Goal: Information Seeking & Learning: Learn about a topic

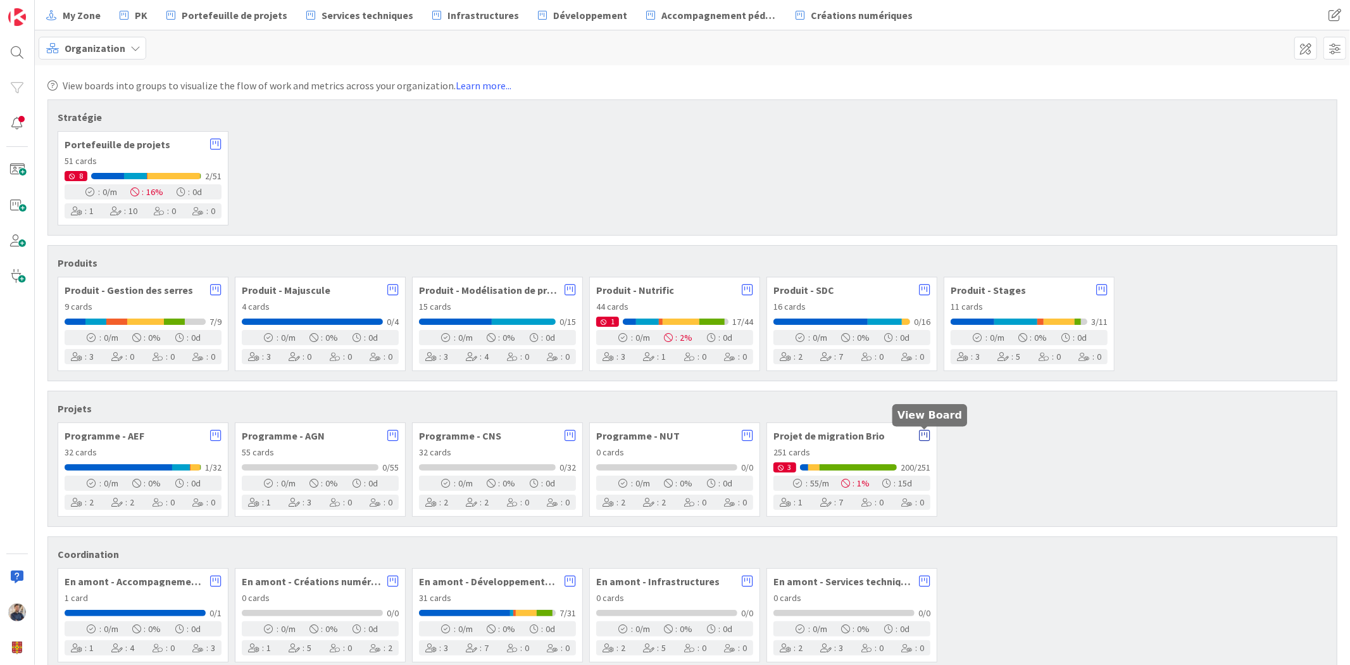
click at [925, 434] on icon at bounding box center [924, 435] width 11 height 13
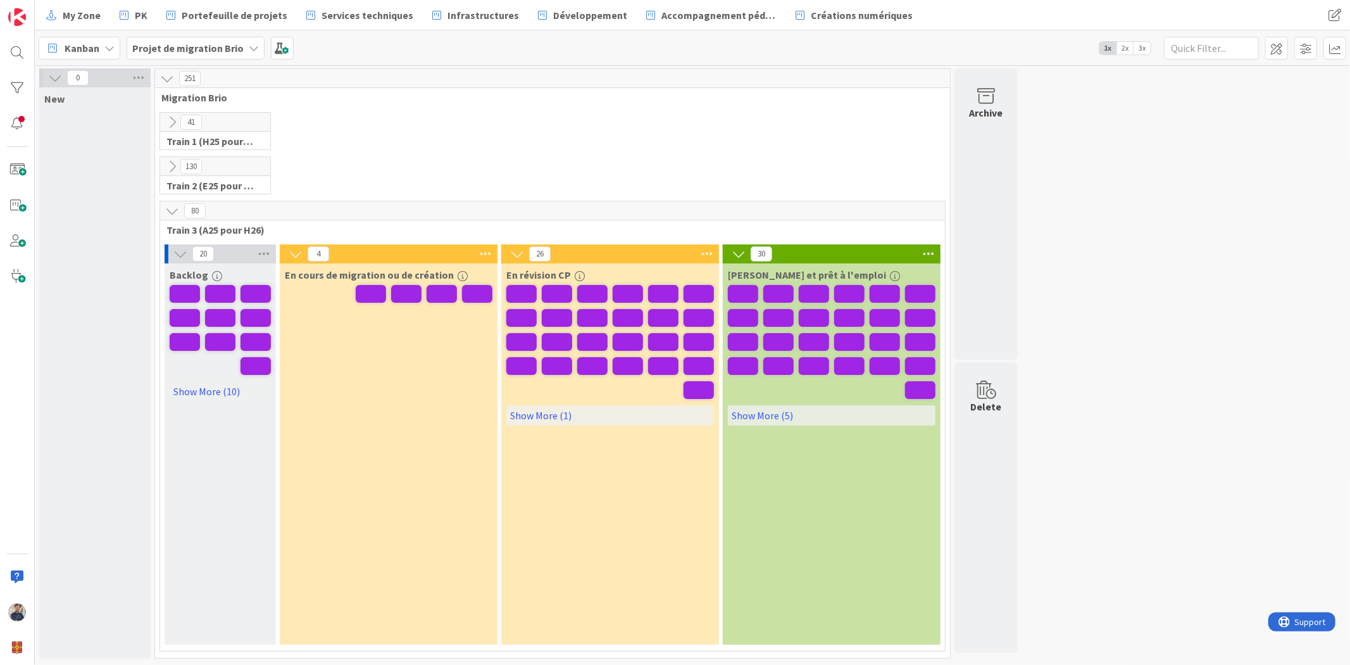
click at [110, 49] on icon at bounding box center [109, 48] width 10 height 10
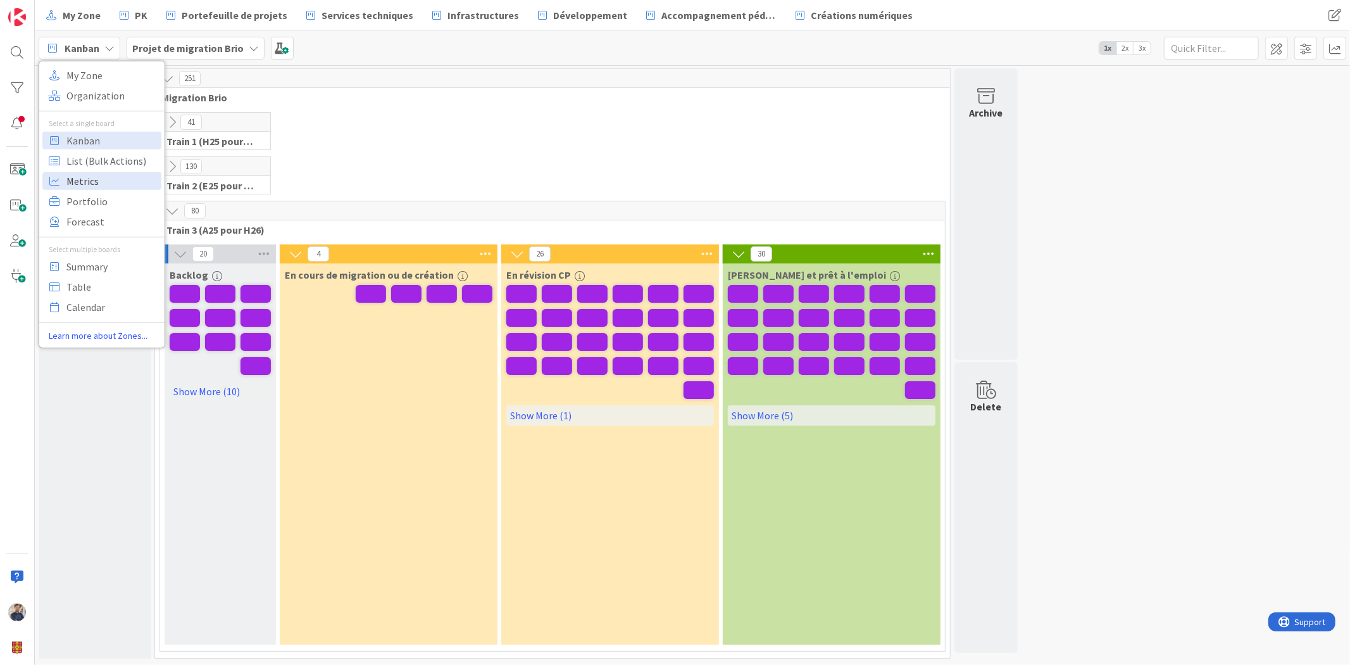
click at [128, 185] on span "Metrics" at bounding box center [111, 180] width 91 height 19
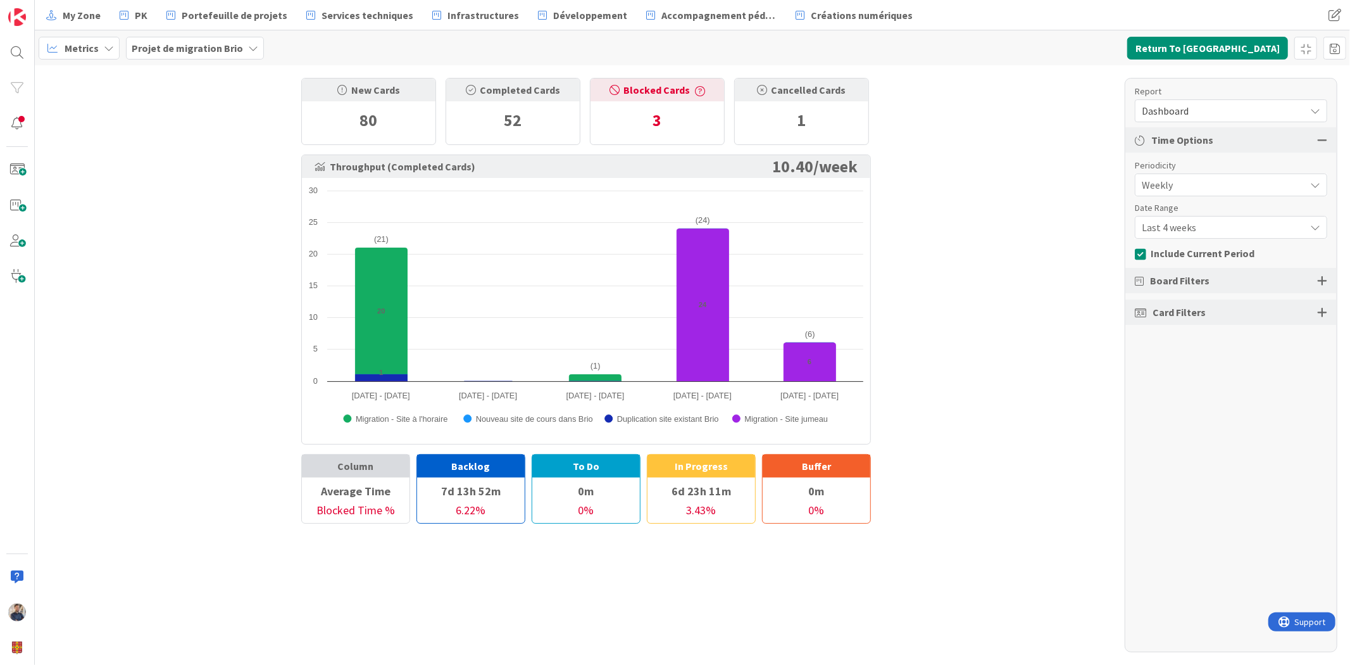
click at [1203, 184] on span "Weekly" at bounding box center [1220, 185] width 157 height 18
click at [1203, 174] on div "Weekly" at bounding box center [1231, 185] width 191 height 23
click at [1203, 194] on span "Last 4 weeks" at bounding box center [1220, 185] width 157 height 18
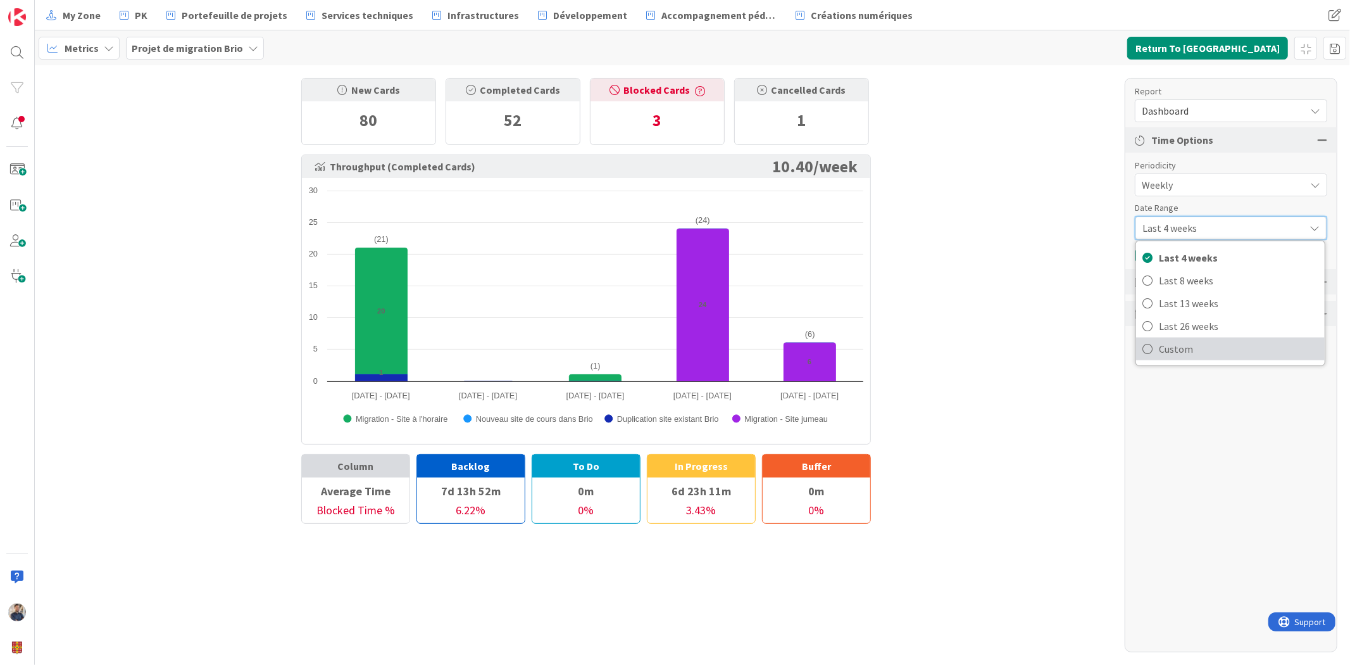
click at [1205, 349] on span "Custom" at bounding box center [1239, 348] width 160 height 19
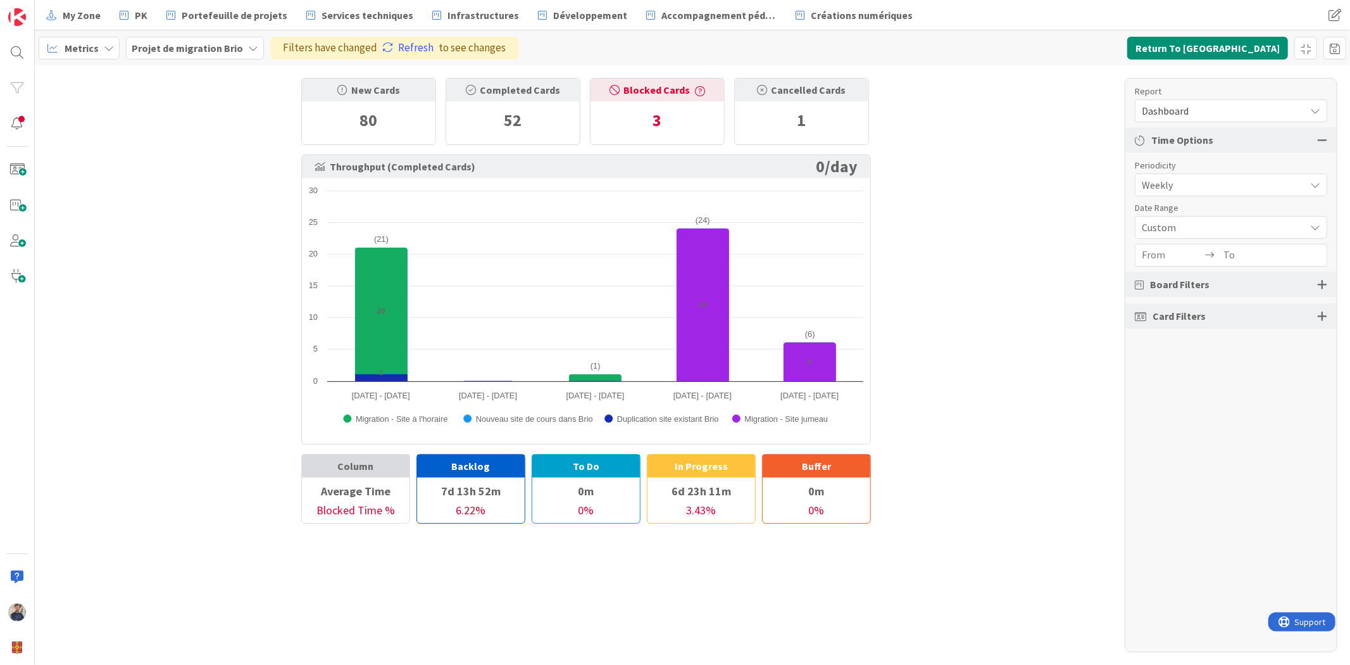
click at [1169, 253] on input "From" at bounding box center [1172, 255] width 60 height 22
click at [1190, 577] on icon "Move backward to switch to the previous month." at bounding box center [1182, 585] width 27 height 27
click at [1179, 407] on td "23" at bounding box center [1181, 408] width 25 height 24
type input "2025/06/23"
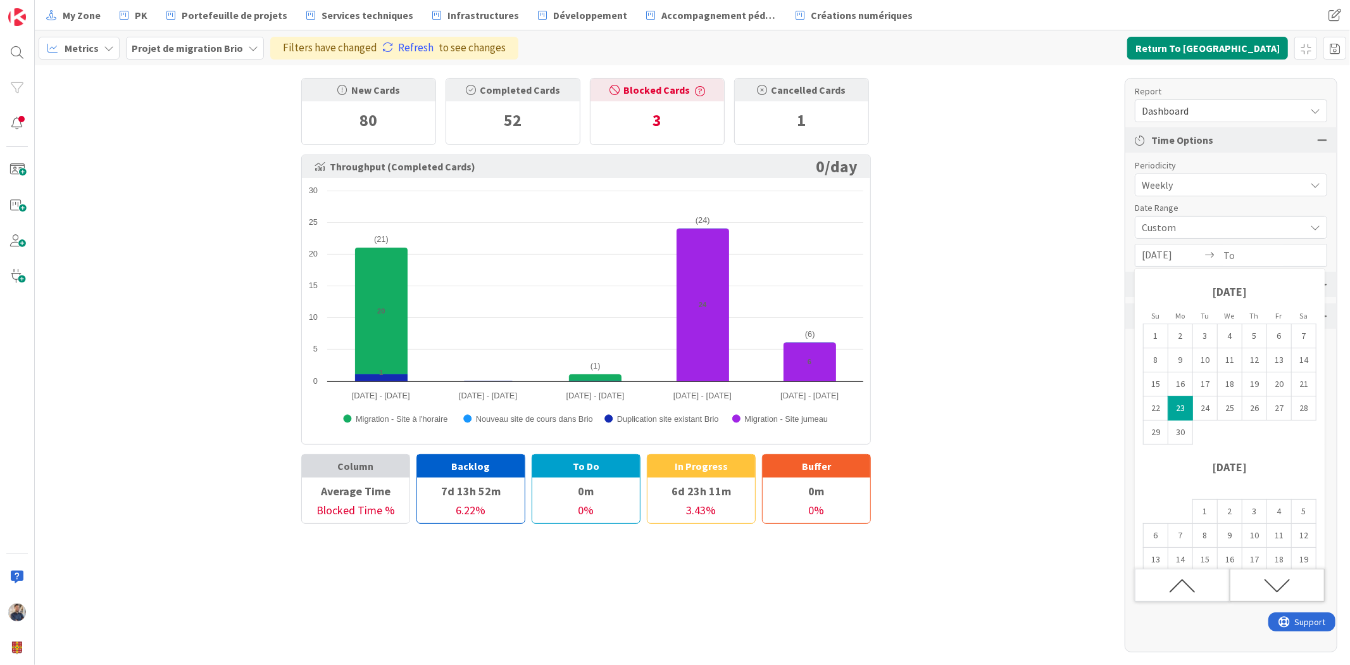
click at [1295, 581] on div "Move forward to switch to the next month." at bounding box center [1277, 585] width 95 height 33
click at [1294, 581] on div "Move forward to switch to the next month." at bounding box center [1277, 585] width 95 height 33
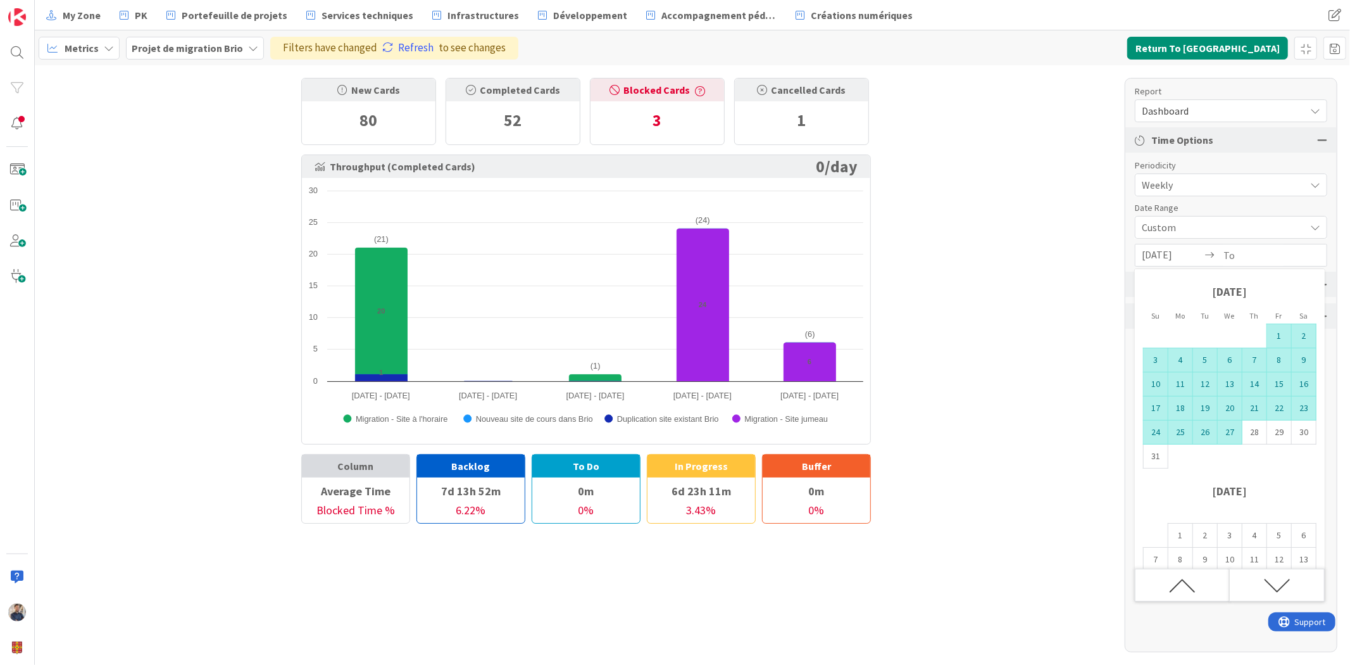
click at [1232, 439] on td "27" at bounding box center [1230, 432] width 25 height 24
type input "2025/08/27"
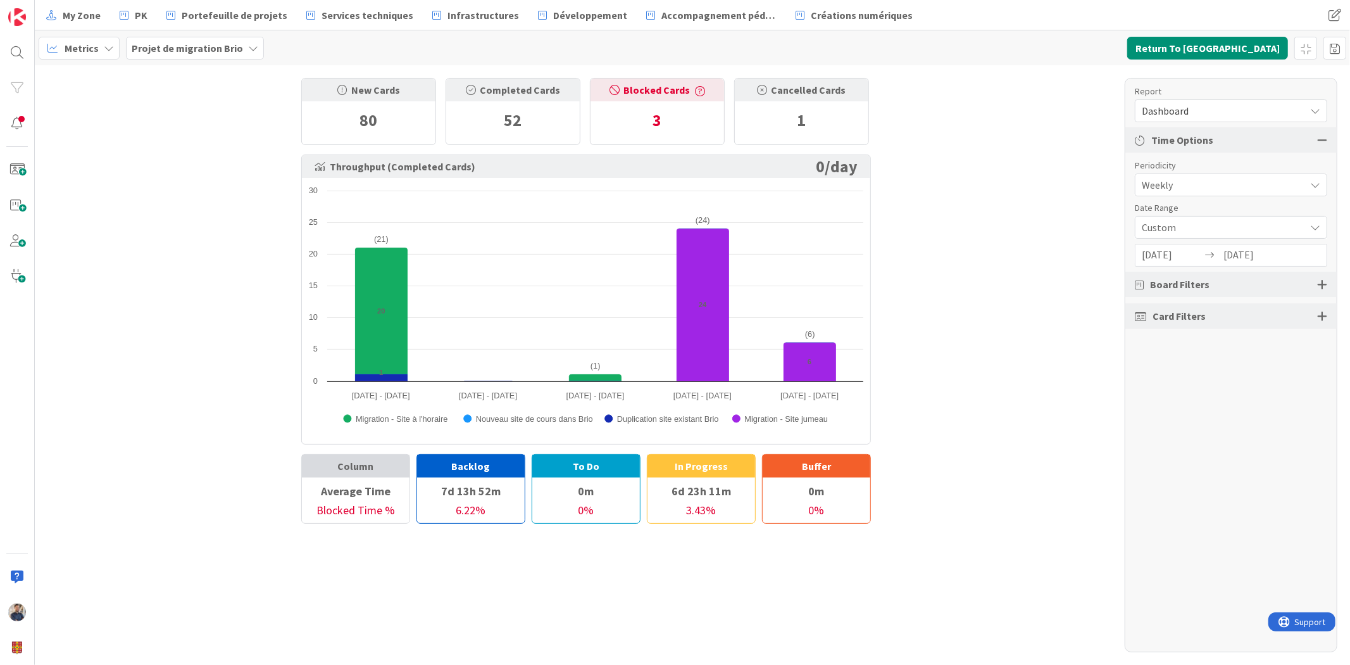
click at [1239, 405] on div "Report Dashboard Time Options Periodicity Weekly Quarterly Monthly Weekly Daily…" at bounding box center [1231, 365] width 213 height 574
click at [1203, 104] on span "Dashboard" at bounding box center [1220, 111] width 157 height 18
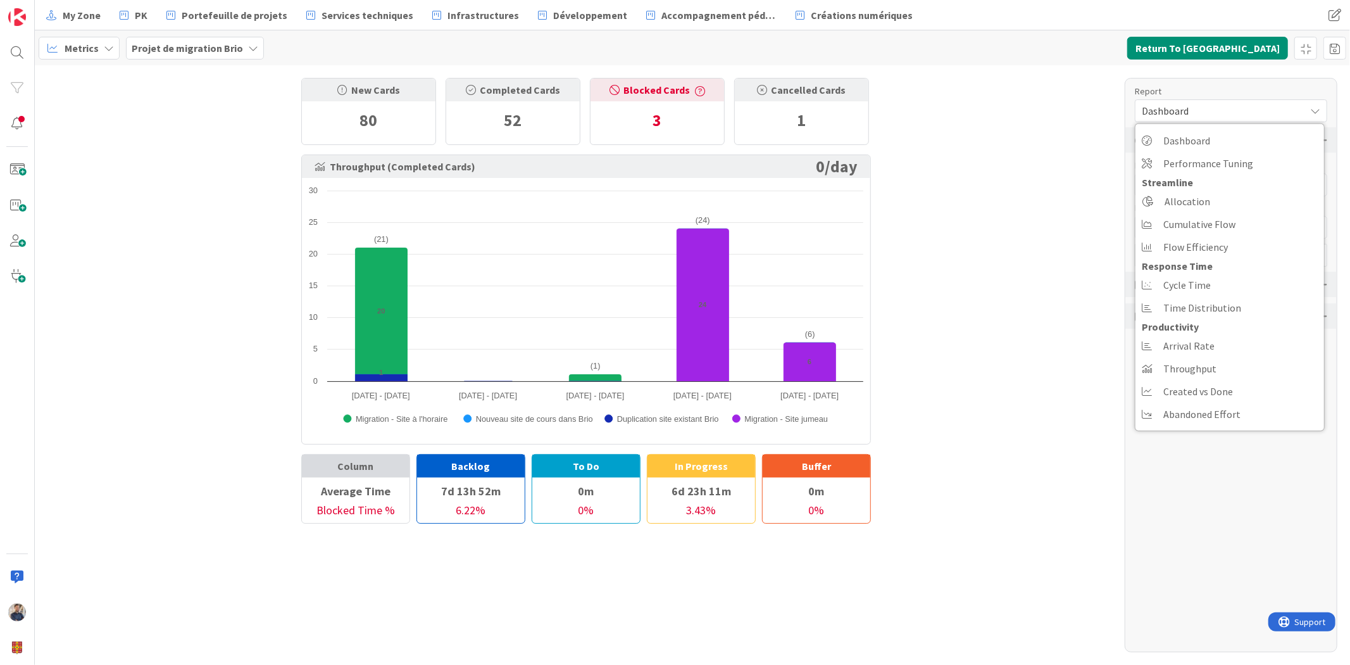
click at [955, 243] on div "New Cards 80 Completed Cards 52 Blocked Cards 3 Cancelled Cards 1 Throughput (C…" at bounding box center [693, 365] width 1316 height 600
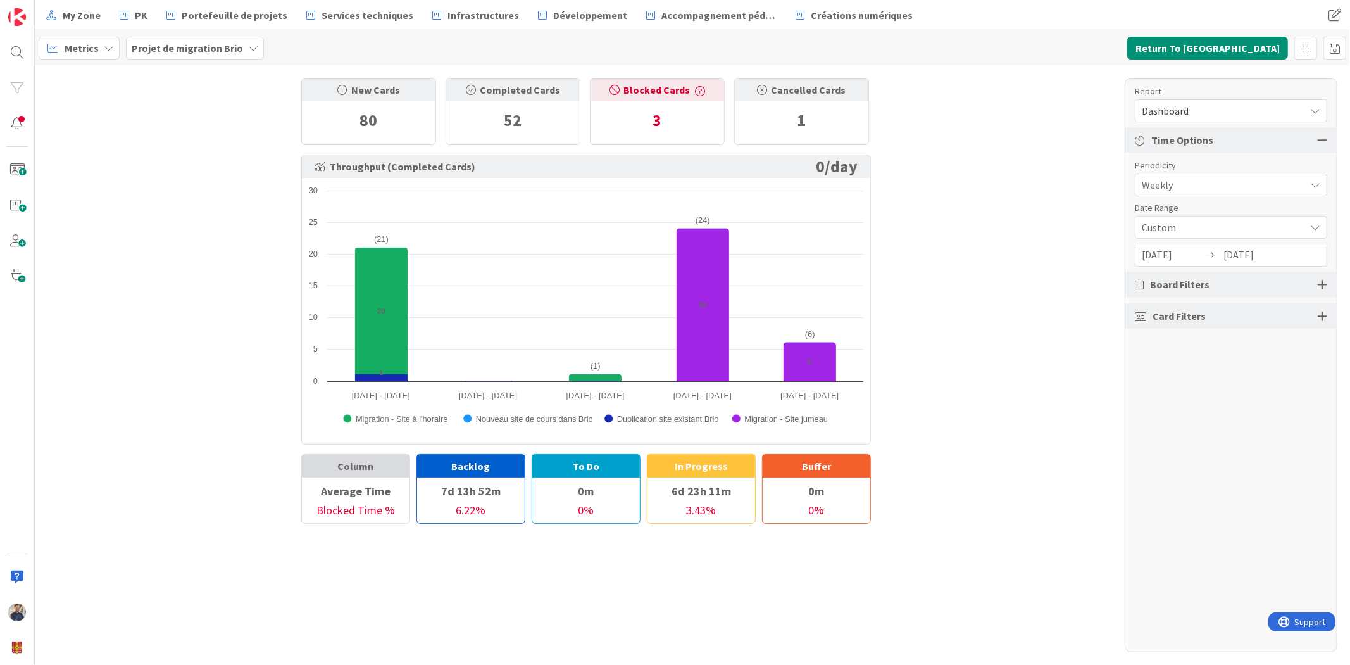
click at [955, 243] on div "New Cards 80 Completed Cards 52 Blocked Cards 3 Cancelled Cards 1 Throughput (C…" at bounding box center [693, 365] width 1316 height 600
click at [1209, 393] on div "Report Dashboard Dashboard Performance Tuning Streamline Allocation Cumulative …" at bounding box center [1231, 365] width 213 height 574
click at [1176, 194] on span "Custom" at bounding box center [1220, 185] width 157 height 18
click at [1176, 230] on span "Custom" at bounding box center [1221, 228] width 156 height 18
click at [1178, 109] on span "Dashboard" at bounding box center [1220, 111] width 157 height 18
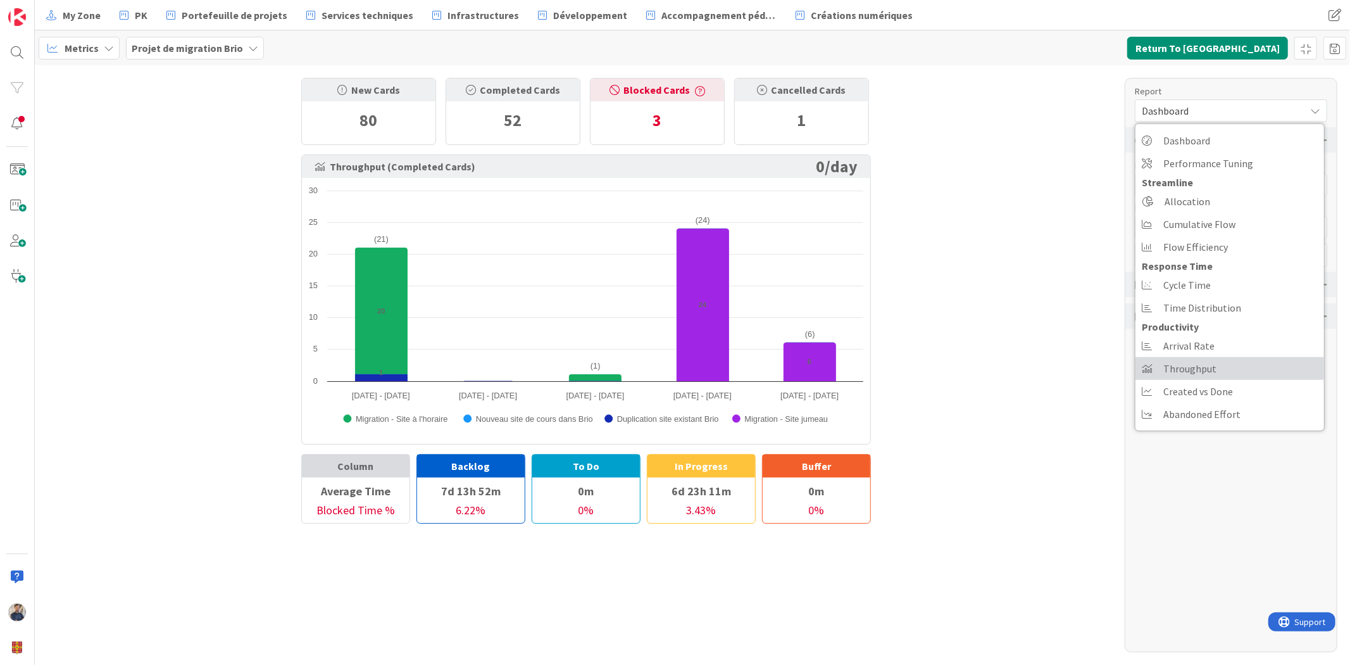
click at [1224, 363] on link "Throughput" at bounding box center [1230, 368] width 189 height 23
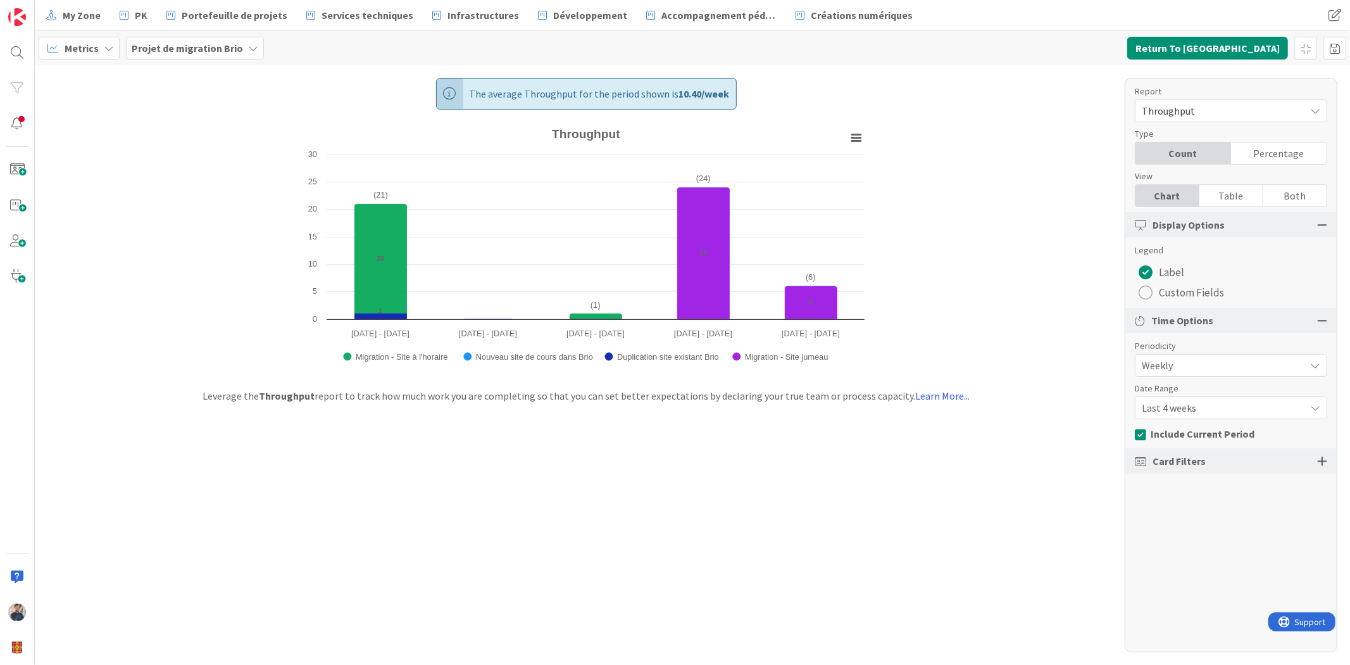
click at [1201, 298] on span "Custom Fields" at bounding box center [1191, 292] width 65 height 19
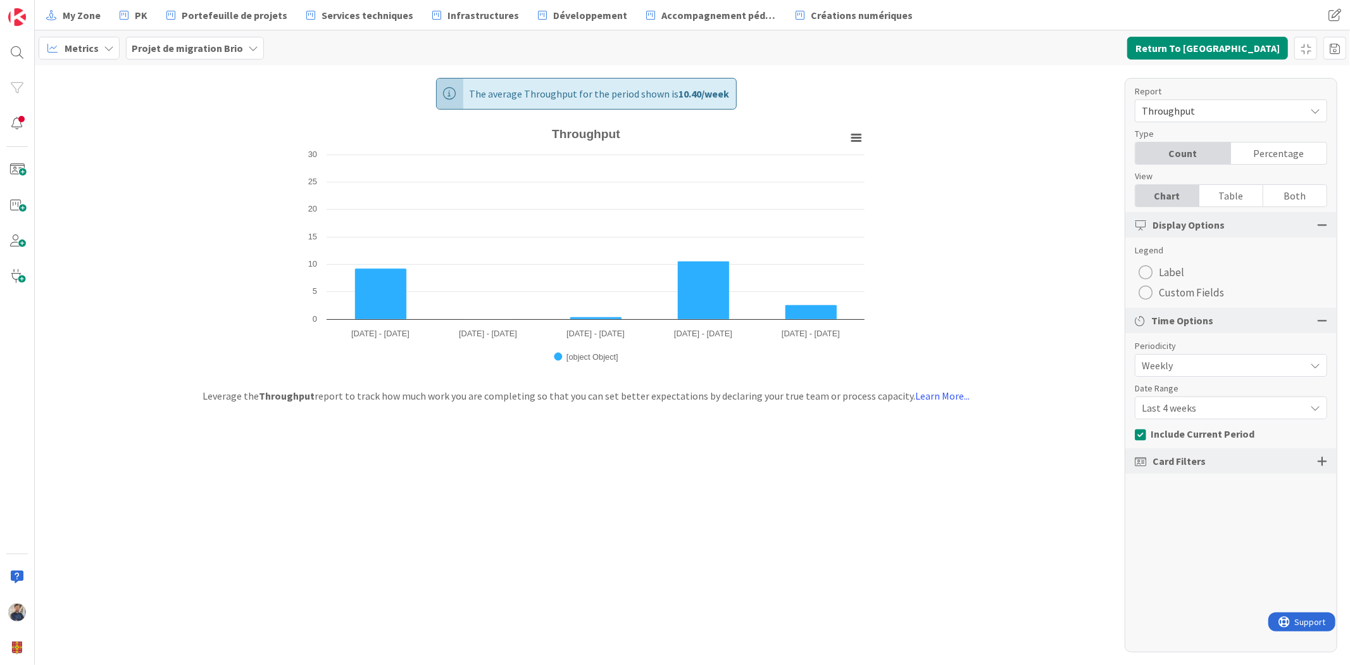
click at [1161, 266] on span "Label" at bounding box center [1171, 272] width 25 height 19
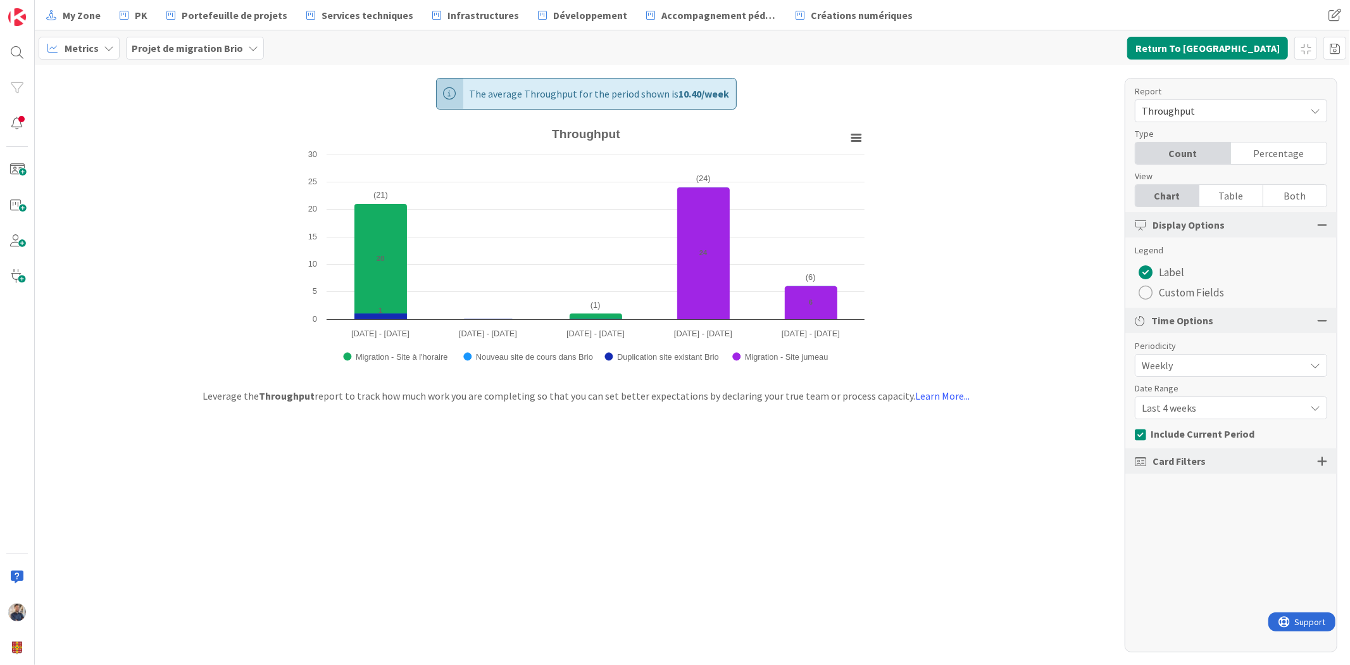
click at [1220, 374] on span "Last 4 weeks" at bounding box center [1220, 365] width 157 height 18
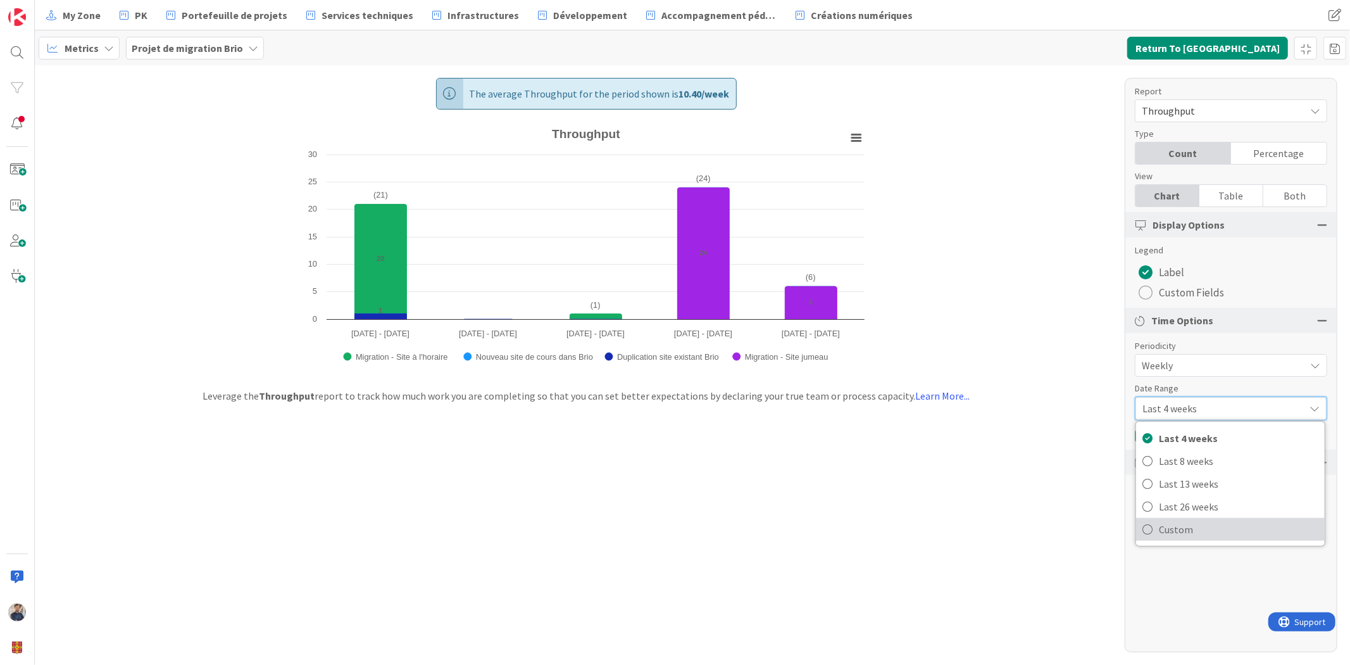
click at [1219, 536] on span "Custom" at bounding box center [1239, 529] width 160 height 19
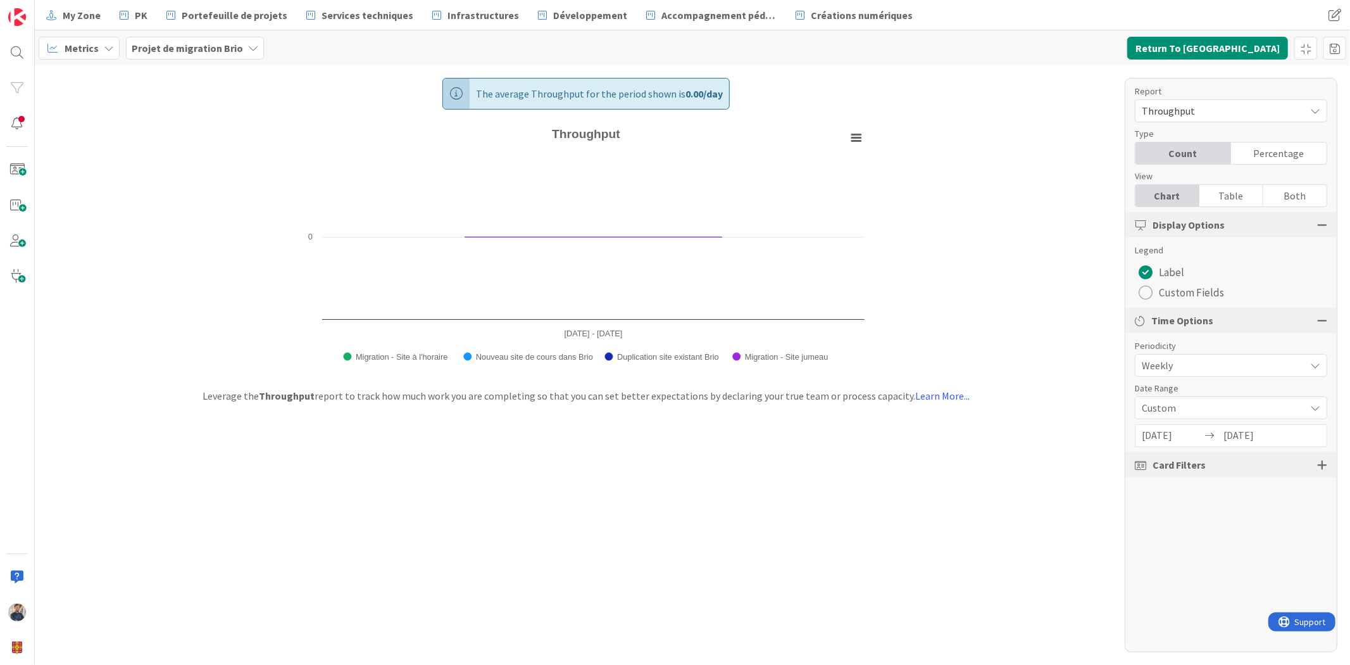
click at [1217, 370] on span "Weekly" at bounding box center [1220, 365] width 157 height 18
click at [1209, 470] on span "Daily" at bounding box center [1239, 464] width 160 height 19
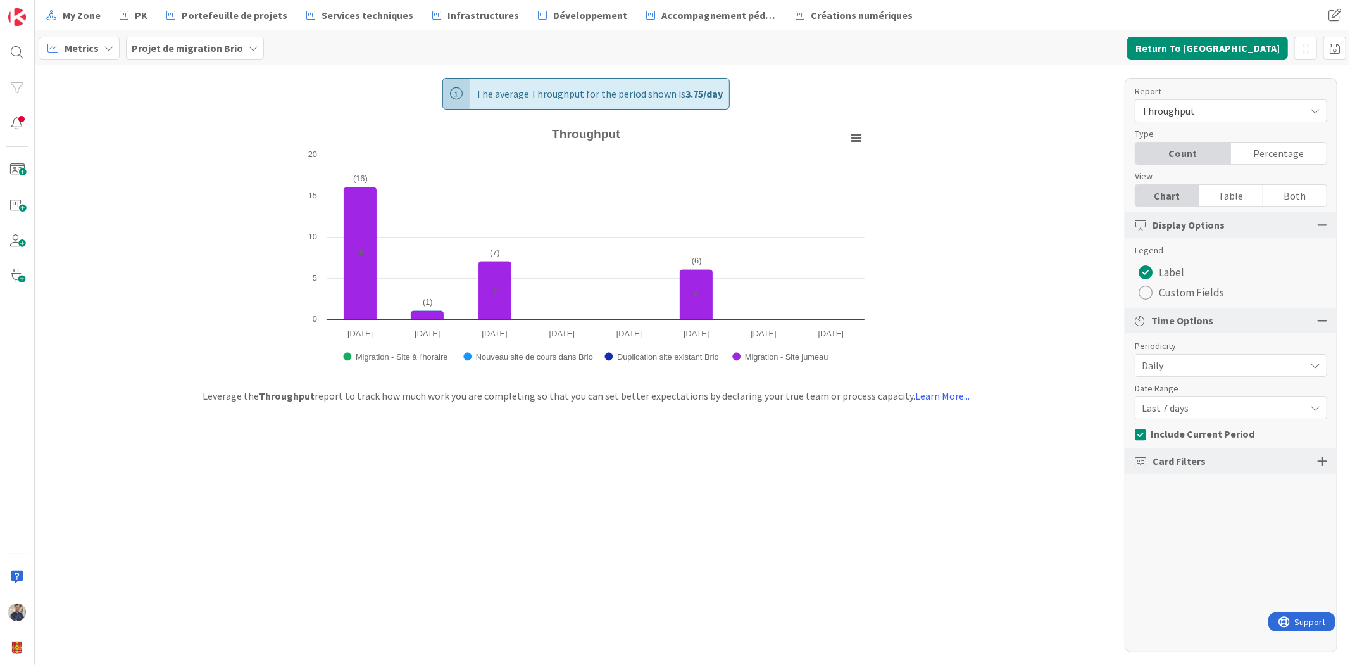
click at [1194, 374] on span "Last 7 days" at bounding box center [1220, 365] width 157 height 18
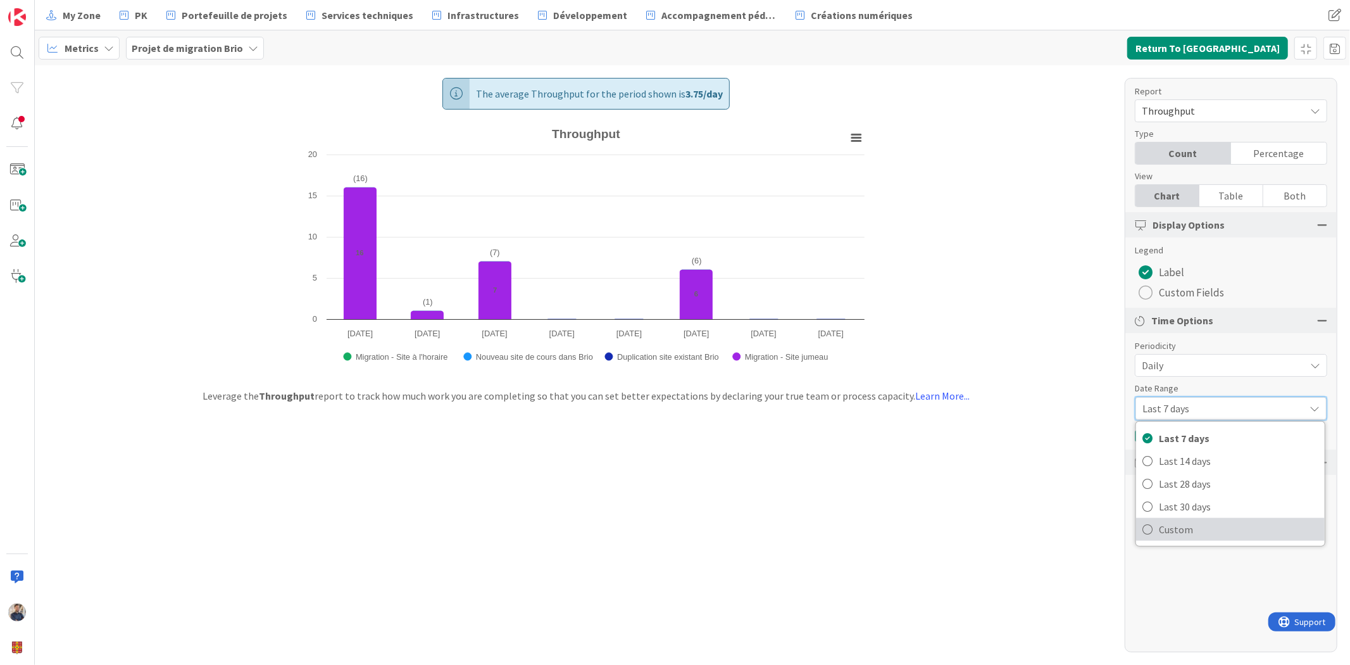
click at [1197, 527] on span "Custom" at bounding box center [1239, 529] width 160 height 19
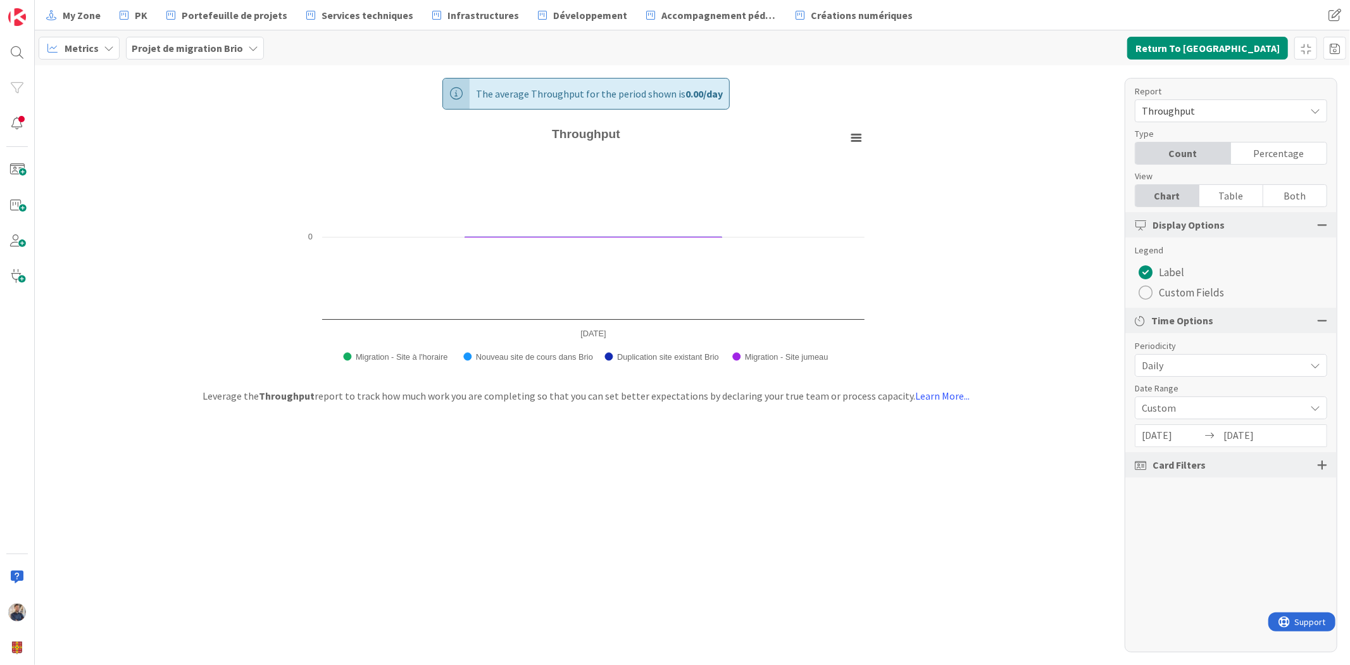
click at [1202, 523] on div "Report Throughput Dashboard Performance Tuning Streamline Allocation Cumulative…" at bounding box center [1231, 365] width 213 height 574
click at [1260, 436] on input "2025/08/27" at bounding box center [1254, 436] width 60 height 22
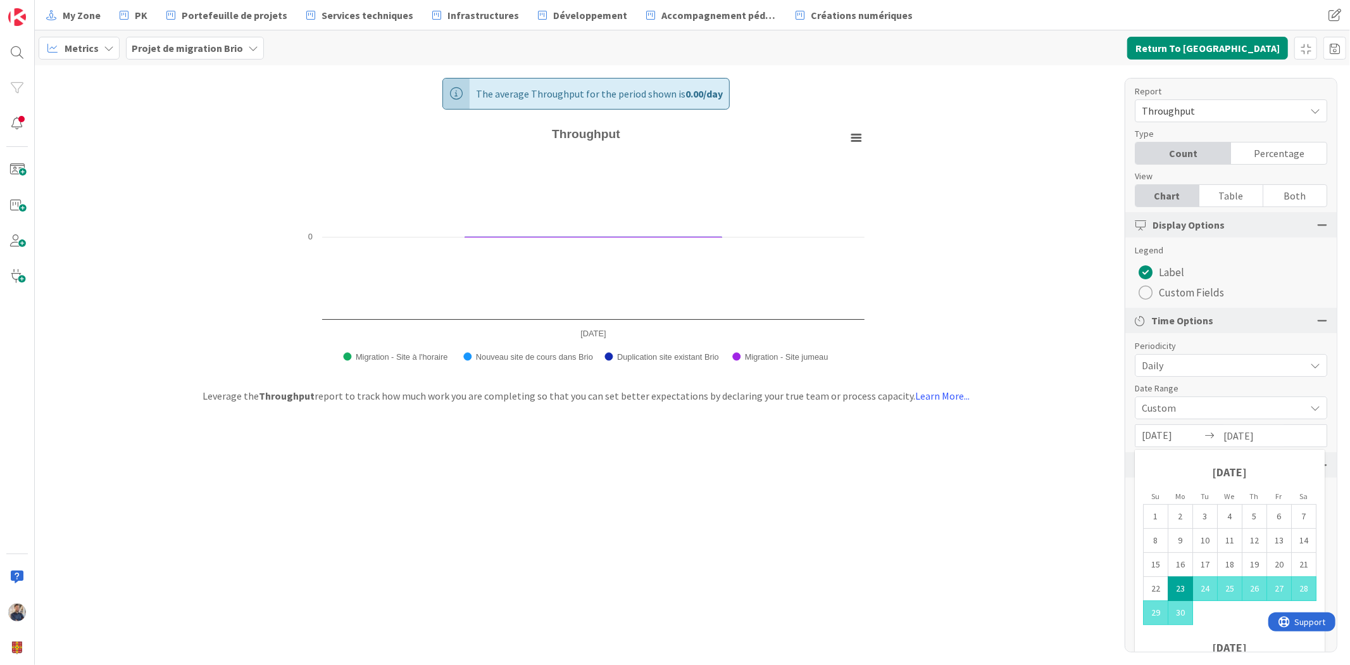
click at [1260, 436] on input "2025/08/27" at bounding box center [1254, 436] width 60 height 22
click at [564, 92] on span "The average Throughput for the period shown is 0.00 / day" at bounding box center [599, 94] width 247 height 30
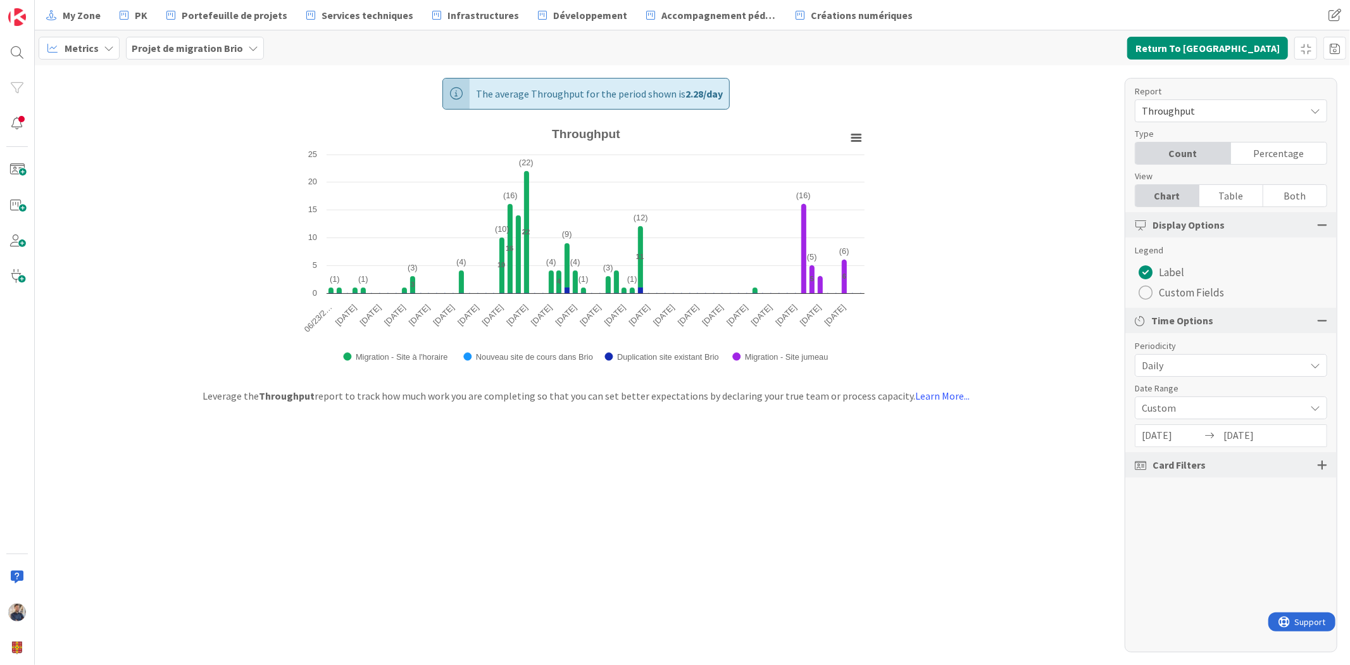
click at [1014, 336] on div "The average Throughput for the period shown is 2.28 / day Created with Highchar…" at bounding box center [693, 365] width 1316 height 600
click at [1200, 363] on span "Daily" at bounding box center [1220, 365] width 157 height 18
click at [1198, 443] on span "Weekly" at bounding box center [1239, 441] width 160 height 19
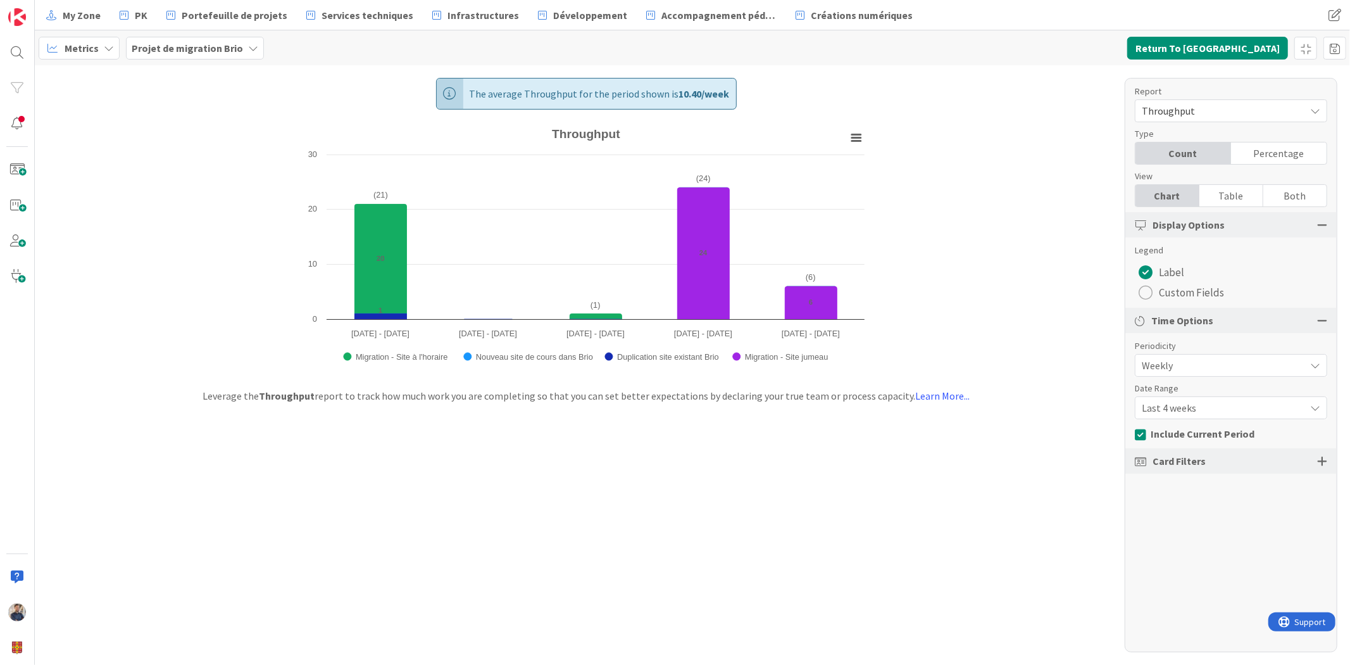
click at [1184, 352] on div "Periodicity" at bounding box center [1225, 345] width 180 height 13
click at [1183, 377] on div "Last 4 weeks" at bounding box center [1231, 365] width 192 height 23
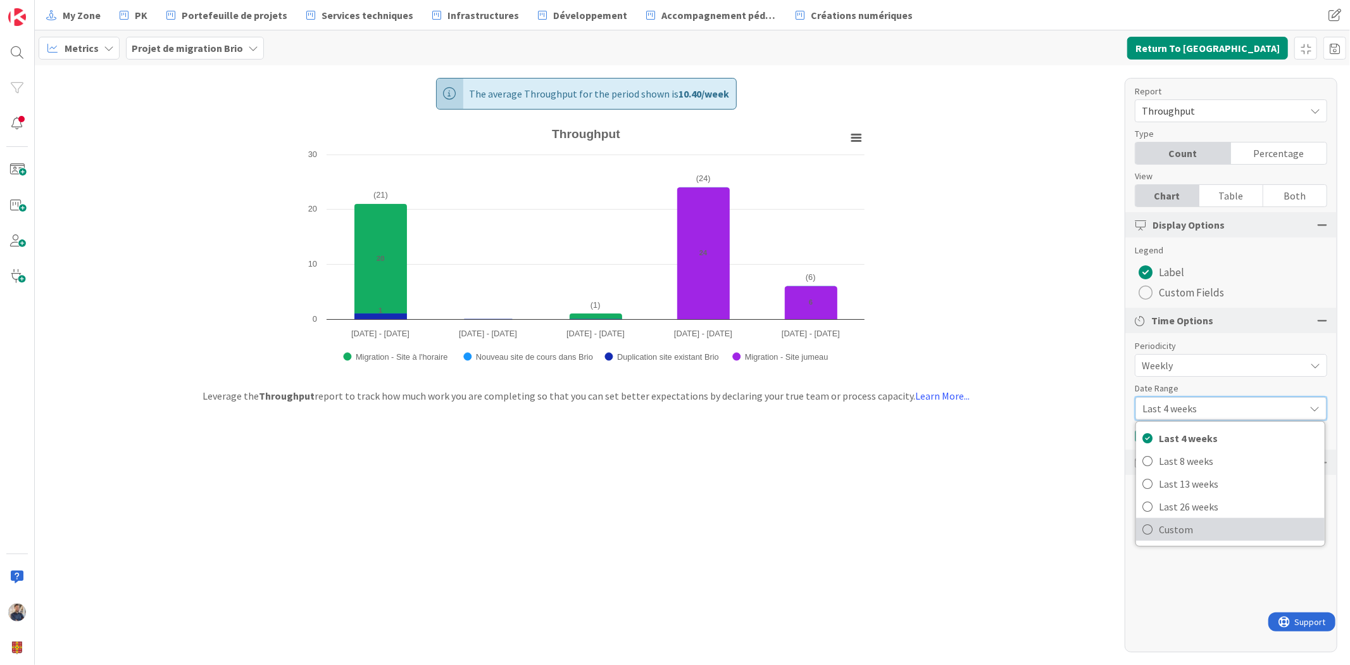
click at [1184, 532] on span "Custom" at bounding box center [1239, 529] width 160 height 19
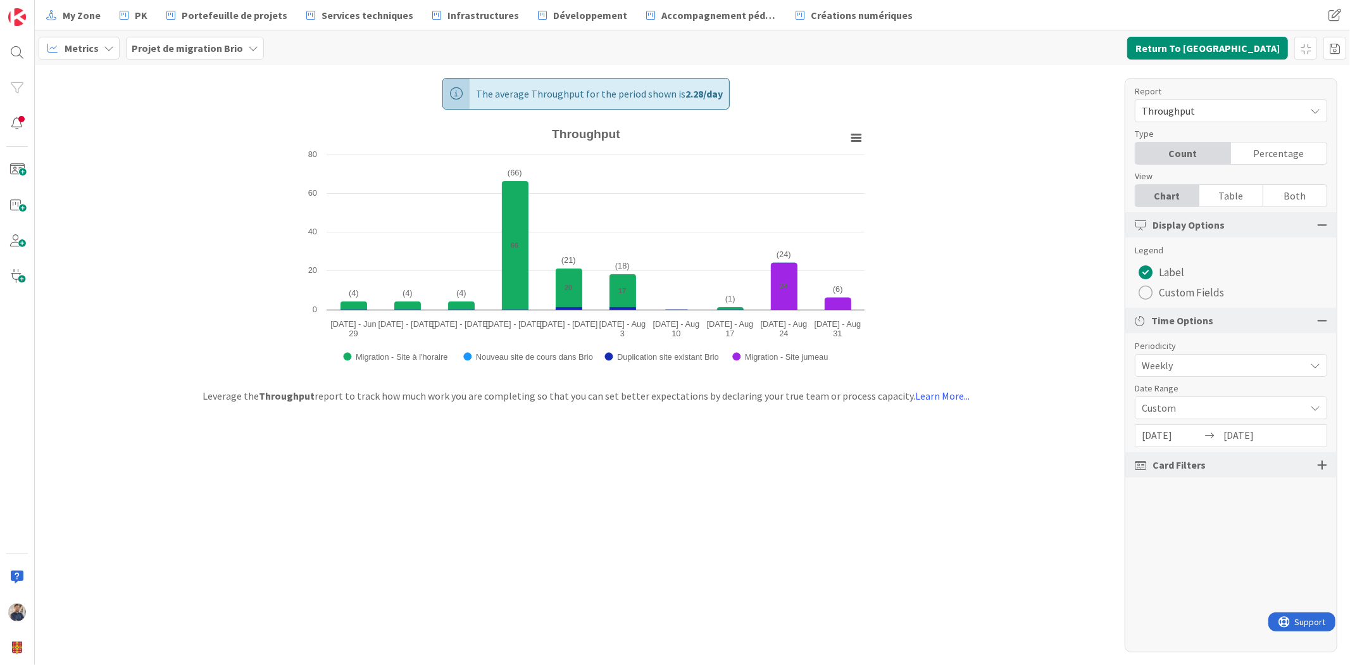
click at [1205, 559] on div "Report Throughput Dashboard Performance Tuning Streamline Allocation Cumulative…" at bounding box center [1231, 365] width 213 height 574
click at [948, 524] on div "The average Throughput for the period shown is 2.28 / day Created with Highchar…" at bounding box center [693, 365] width 1316 height 600
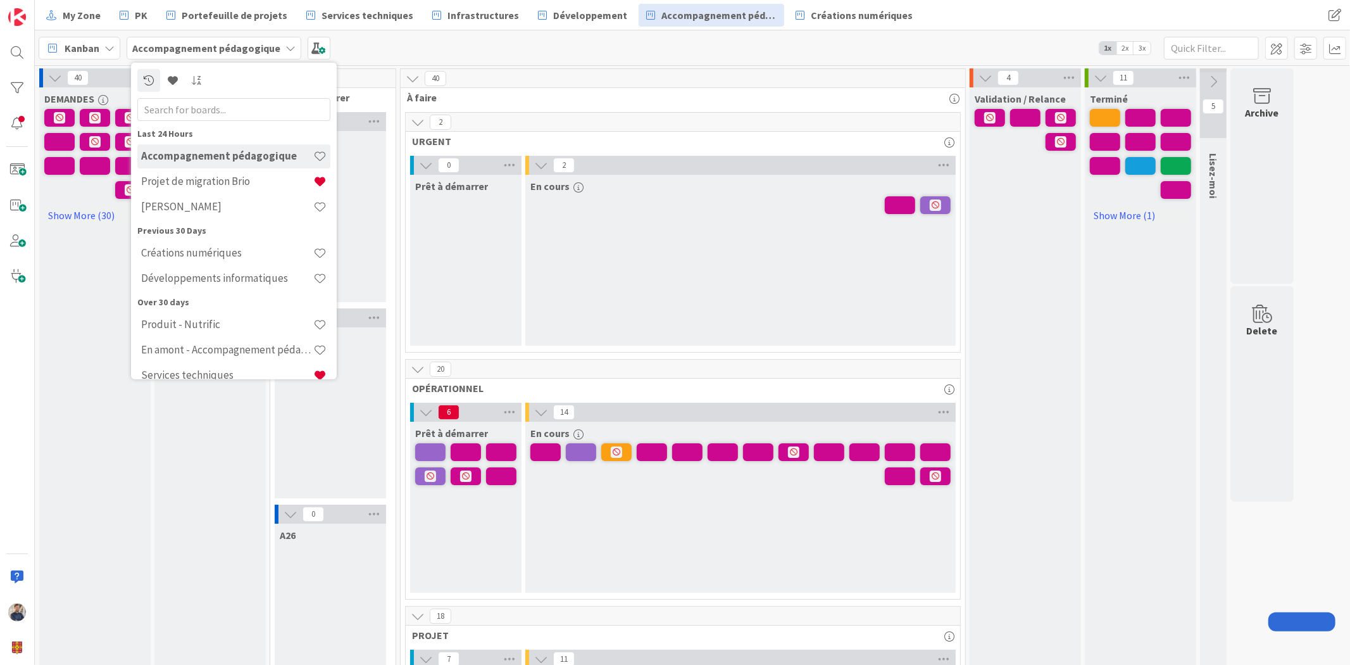
click at [487, 67] on div "40 DEMANDES Show More (30) 16 Prêt à démarrer (ancien) Show More (6) 0 Prêt à d…" at bounding box center [693, 463] width 1316 height 794
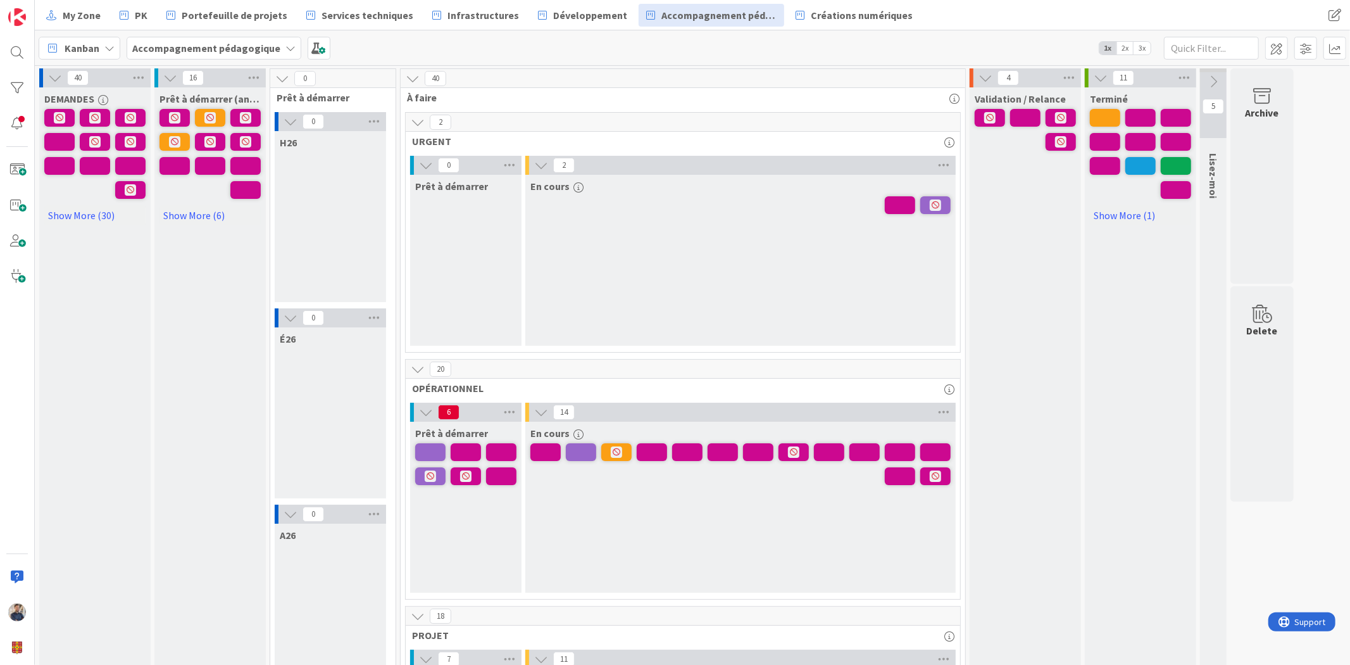
click at [191, 43] on b "Accompagnement pédagogique" at bounding box center [206, 48] width 148 height 13
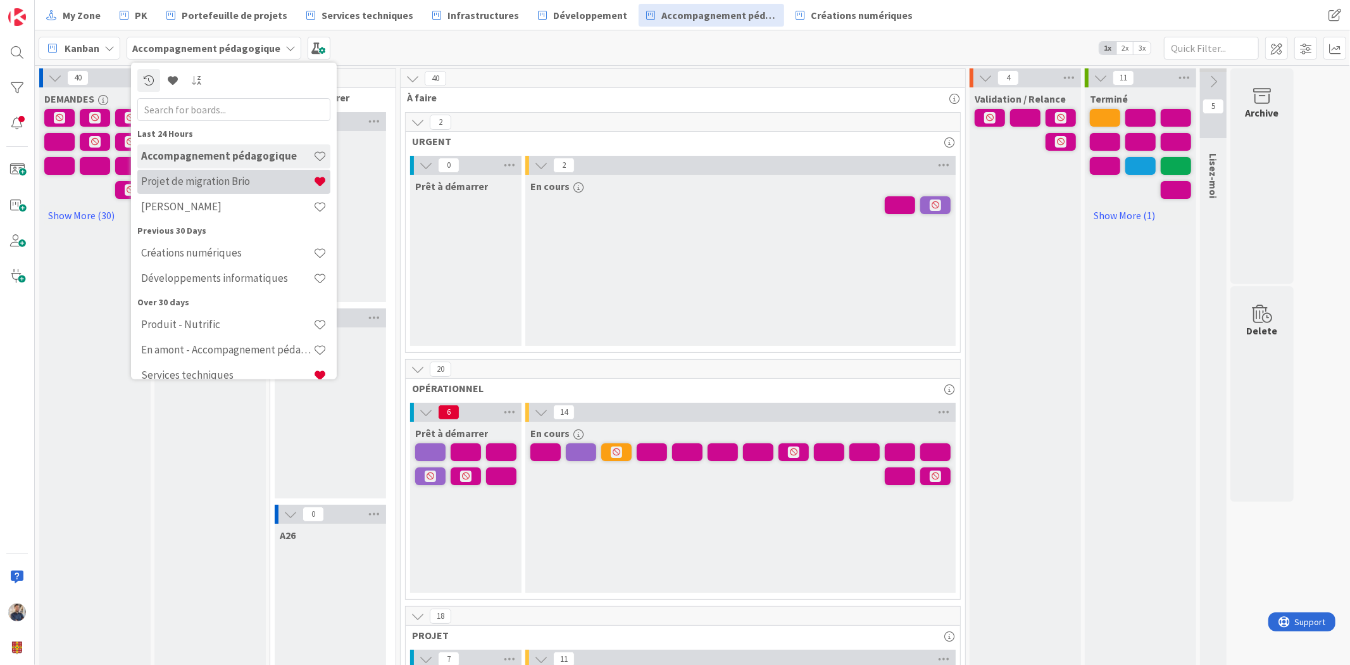
click at [198, 185] on h4 "Projet de migration Brio" at bounding box center [227, 181] width 172 height 13
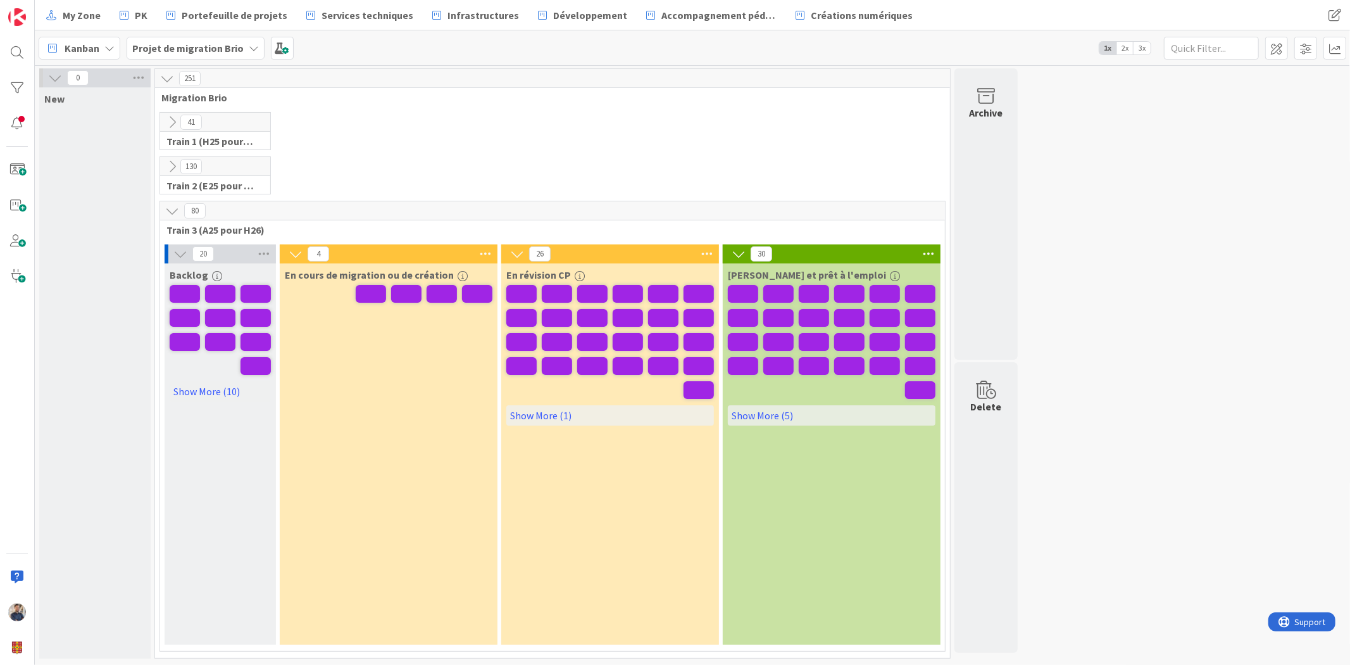
click at [168, 211] on icon at bounding box center [172, 211] width 14 height 14
